Goal: Check status: Check status

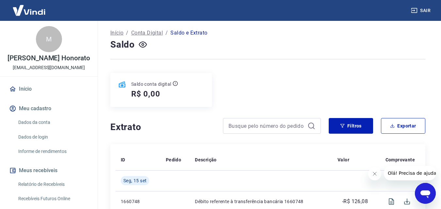
scroll to position [98, 0]
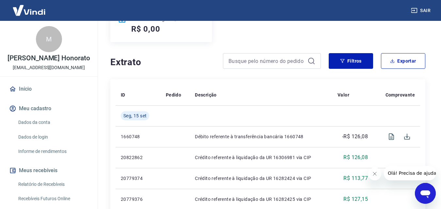
click at [58, 183] on link "Relatório de Recebíveis" at bounding box center [53, 184] width 74 height 13
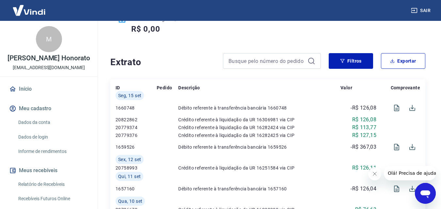
click at [58, 183] on link "Relatório de Recebíveis" at bounding box center [53, 184] width 74 height 13
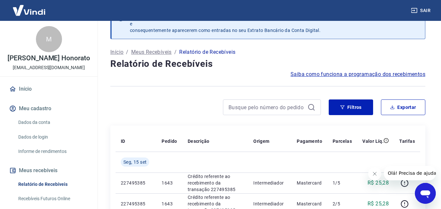
scroll to position [127, 0]
